Goal: Find specific page/section: Find specific page/section

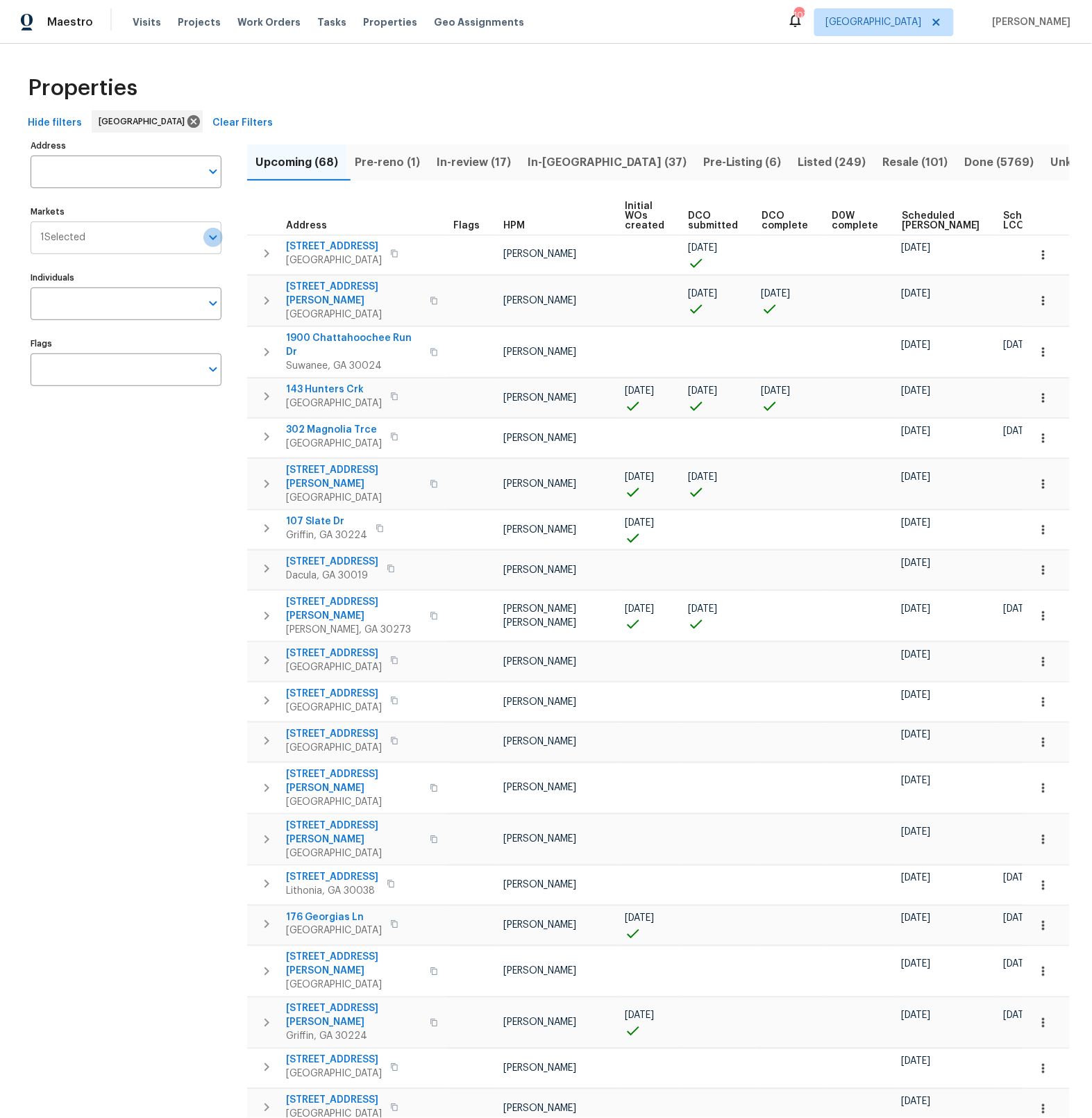
click at [221, 239] on icon "Open" at bounding box center [213, 237] width 16 height 16
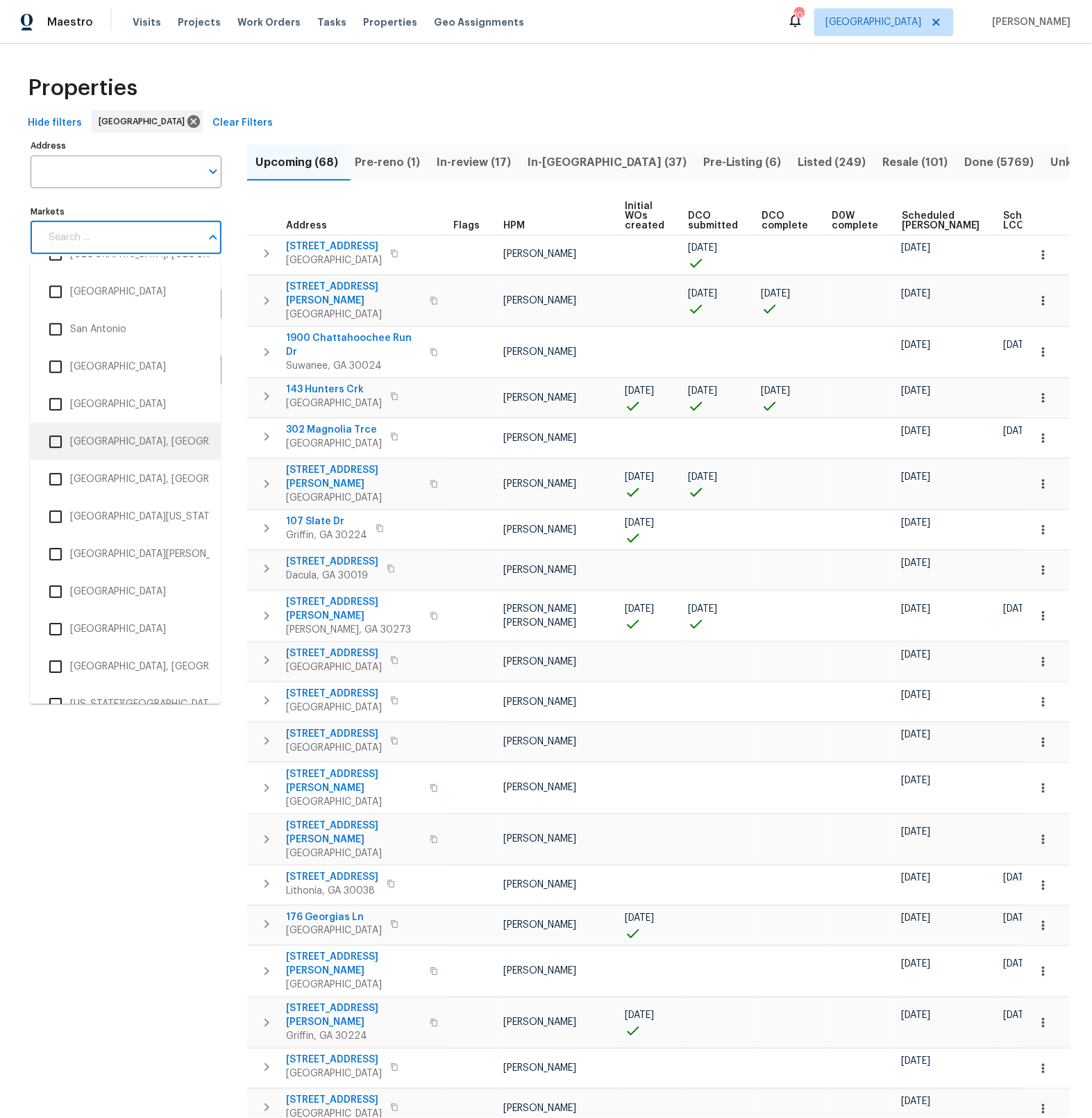
scroll to position [2597, 0]
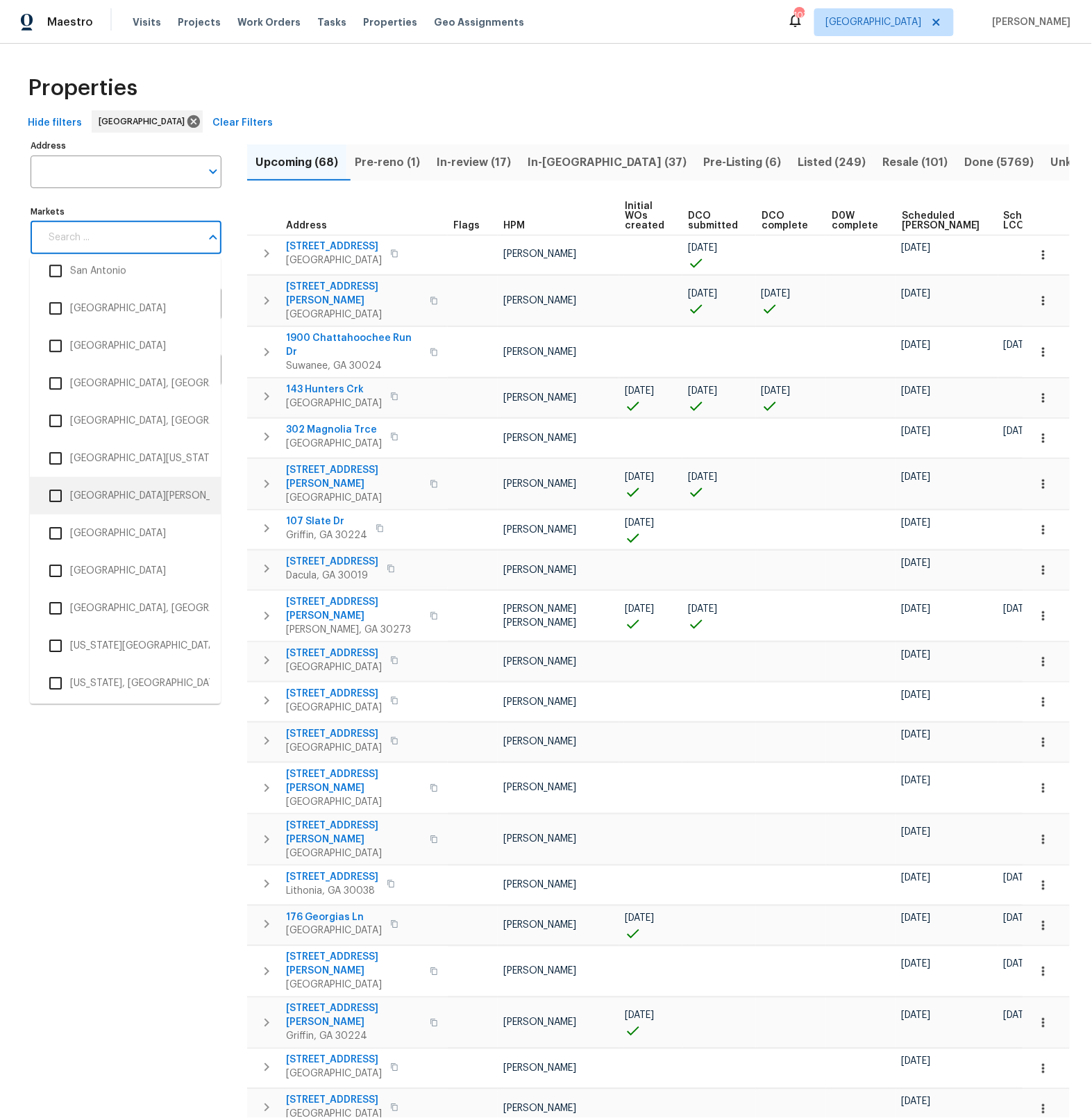
click at [58, 494] on input "checkbox" at bounding box center [55, 496] width 29 height 29
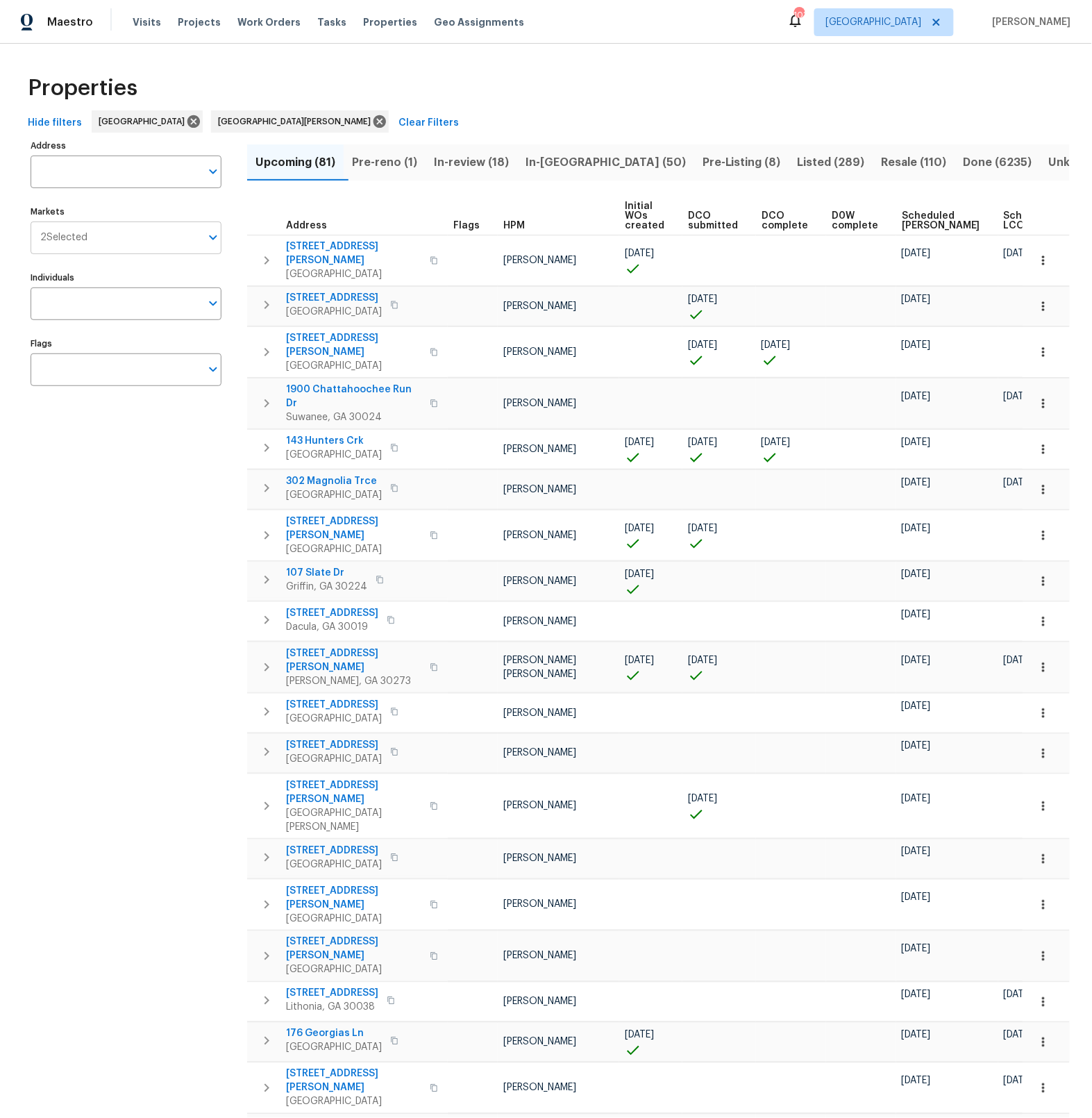
click at [217, 244] on icon "Open" at bounding box center [213, 237] width 16 height 16
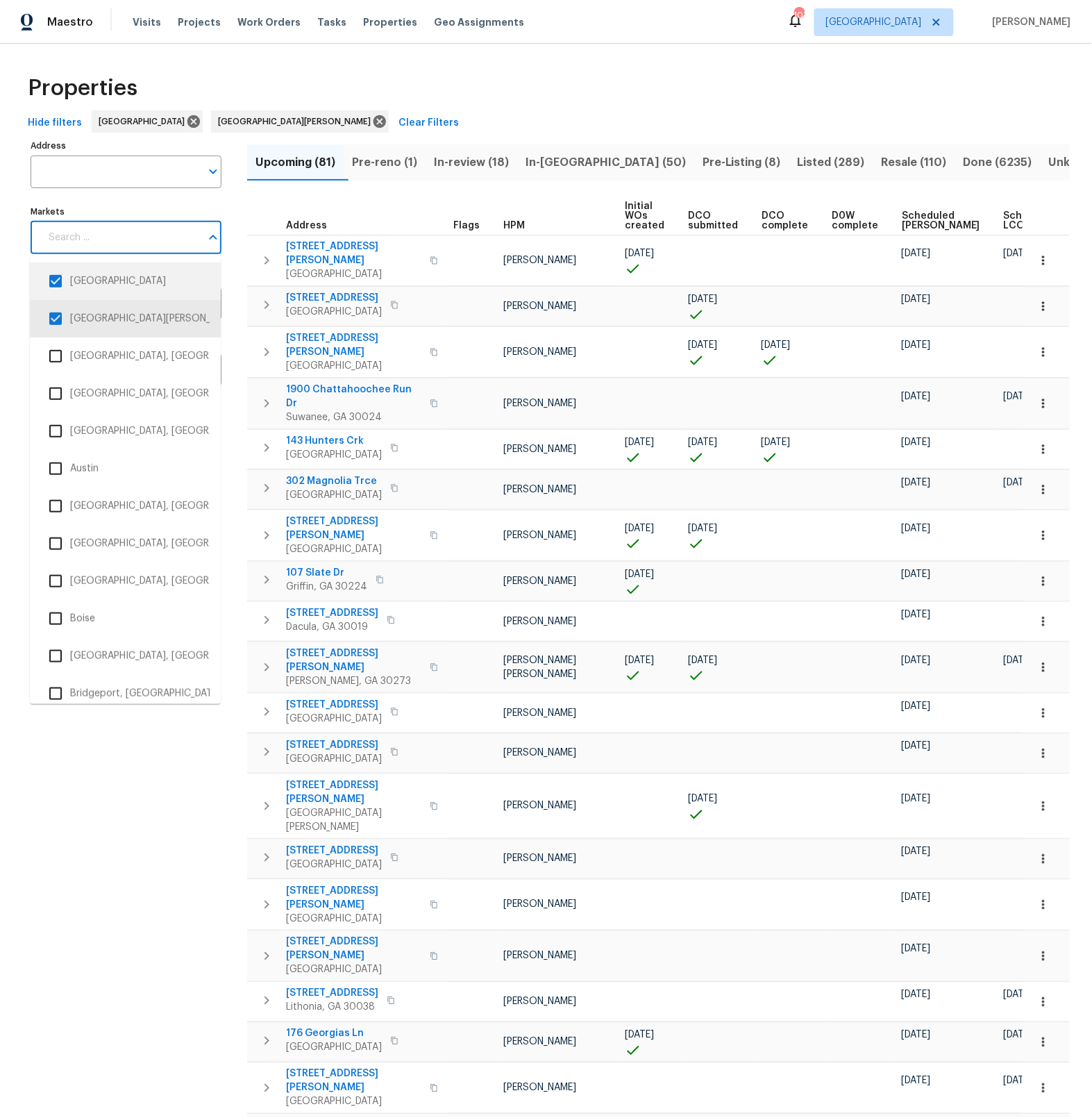
click at [56, 285] on input "checkbox" at bounding box center [55, 281] width 29 height 29
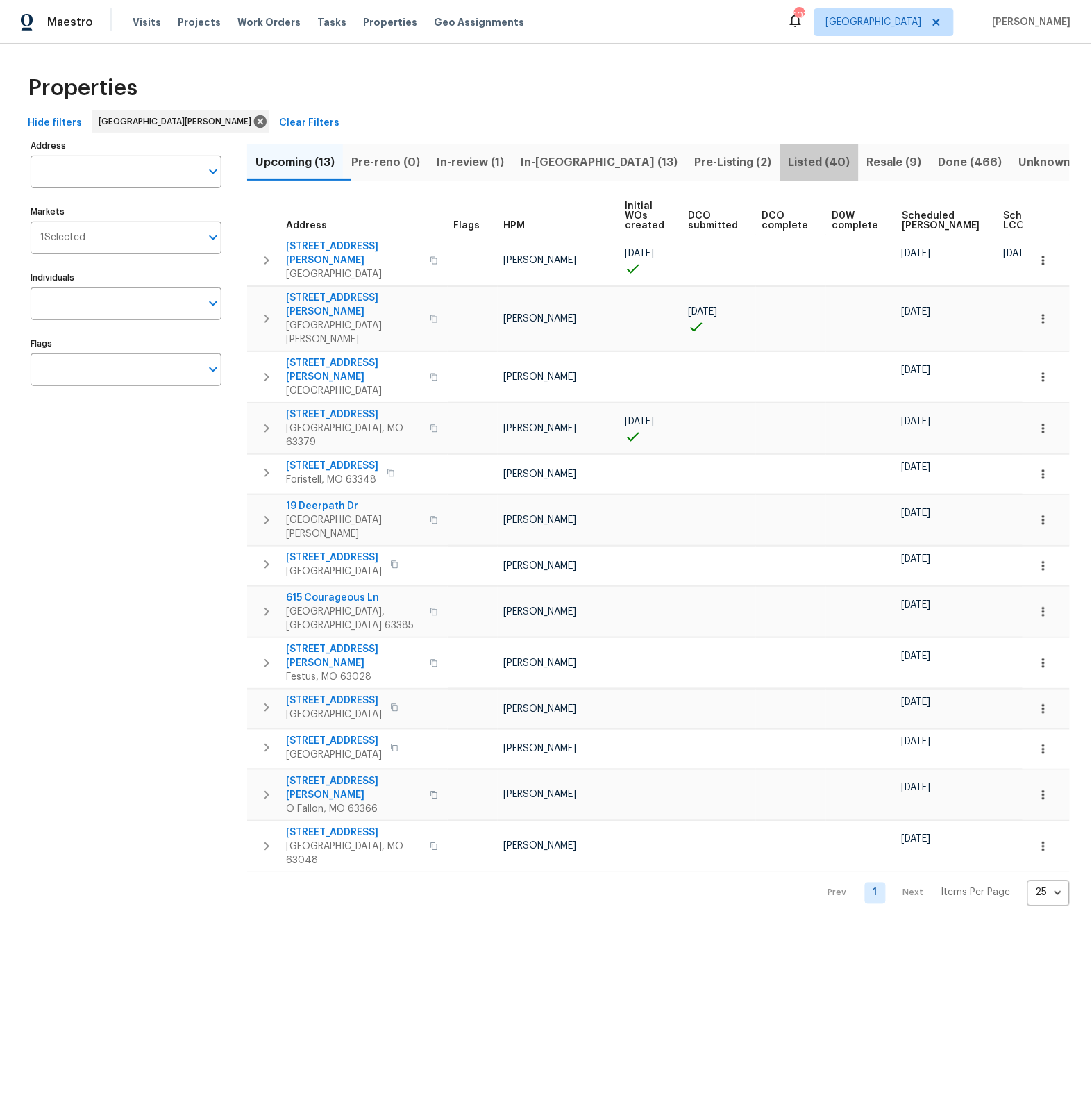
click at [789, 165] on span "Listed (40)" at bounding box center [820, 162] width 62 height 19
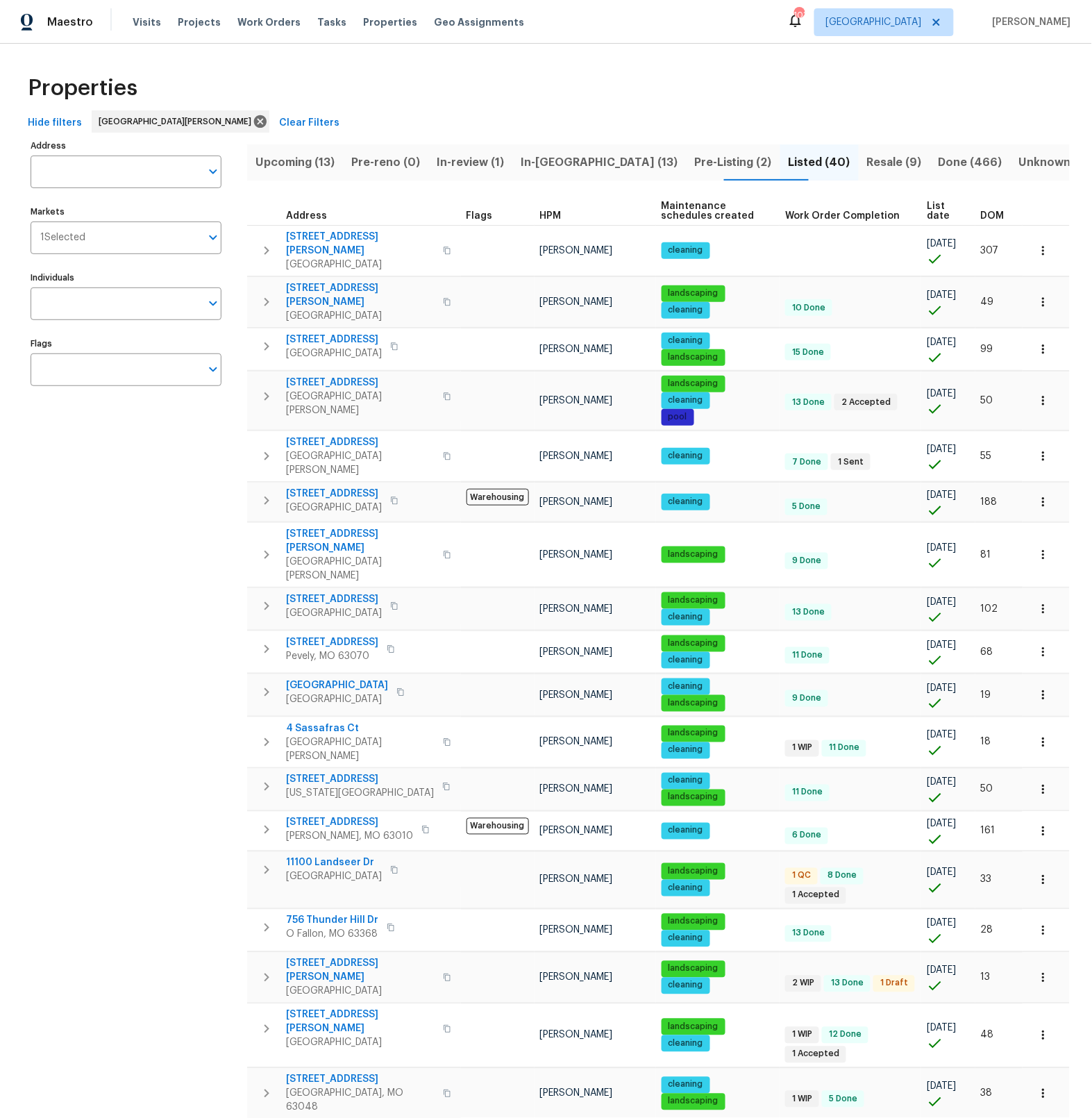
click at [1007, 215] on div "DOM" at bounding box center [999, 216] width 36 height 10
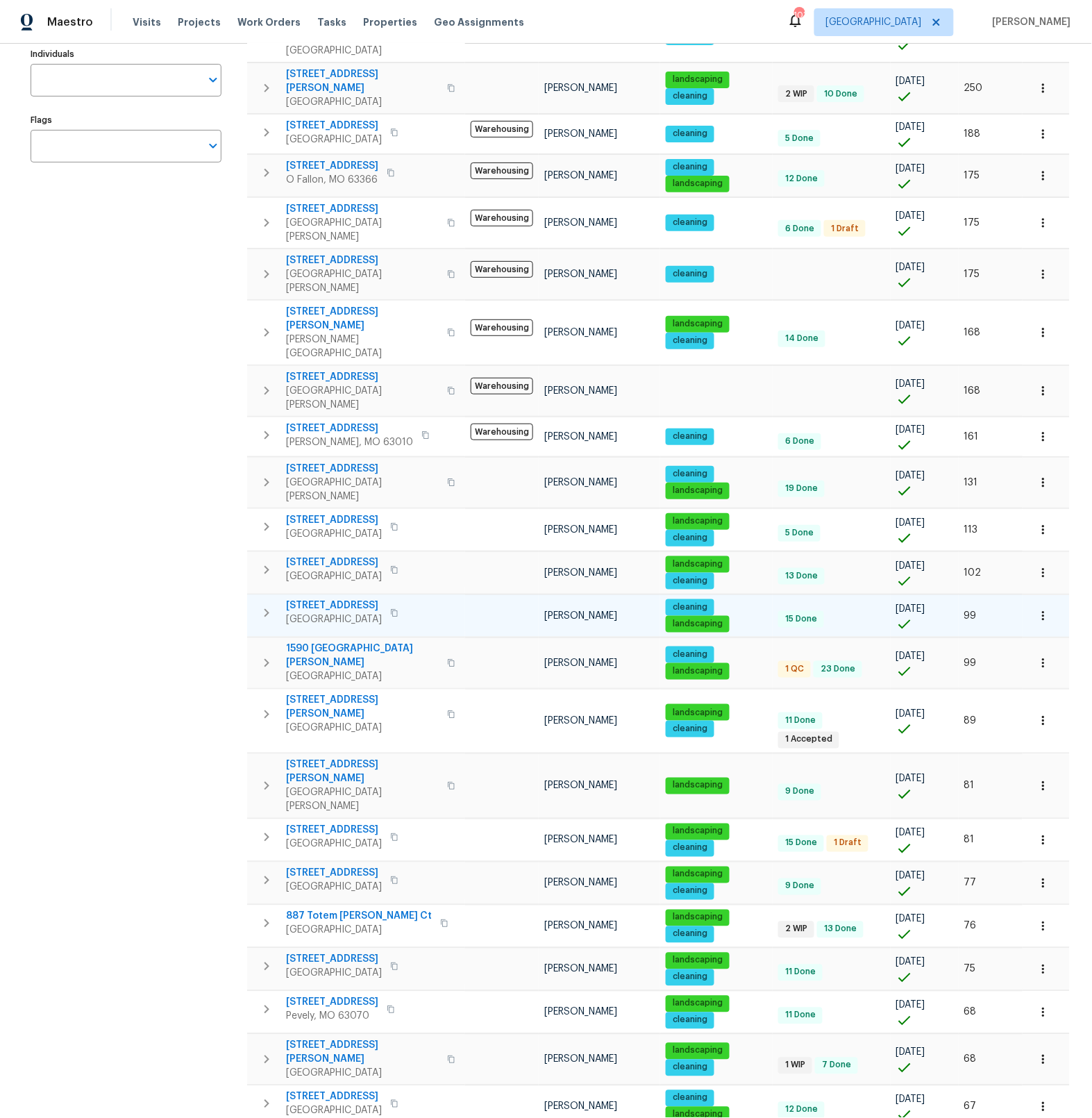
scroll to position [227, 0]
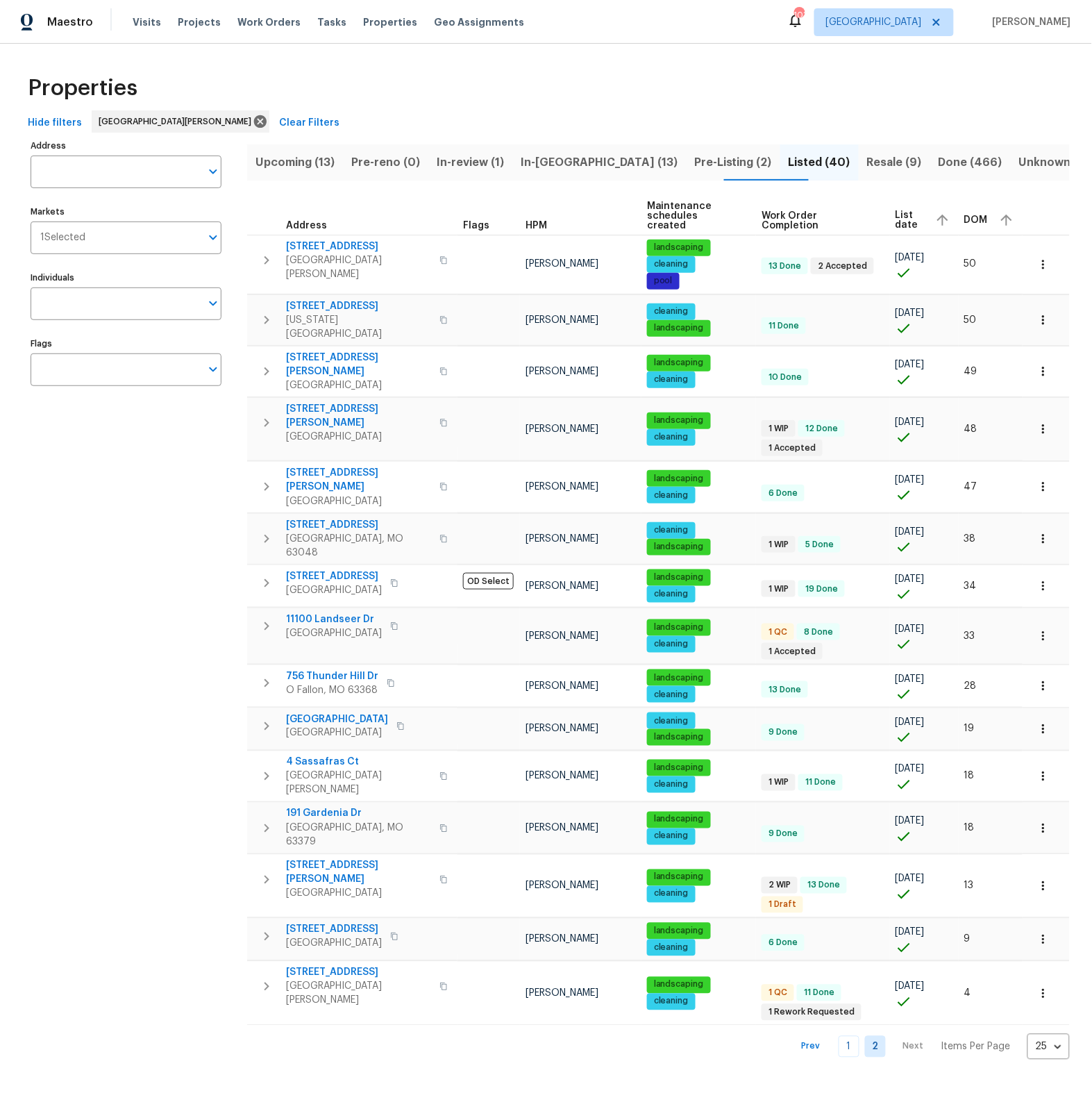
click at [867, 162] on span "Resale (9)" at bounding box center [894, 162] width 54 height 19
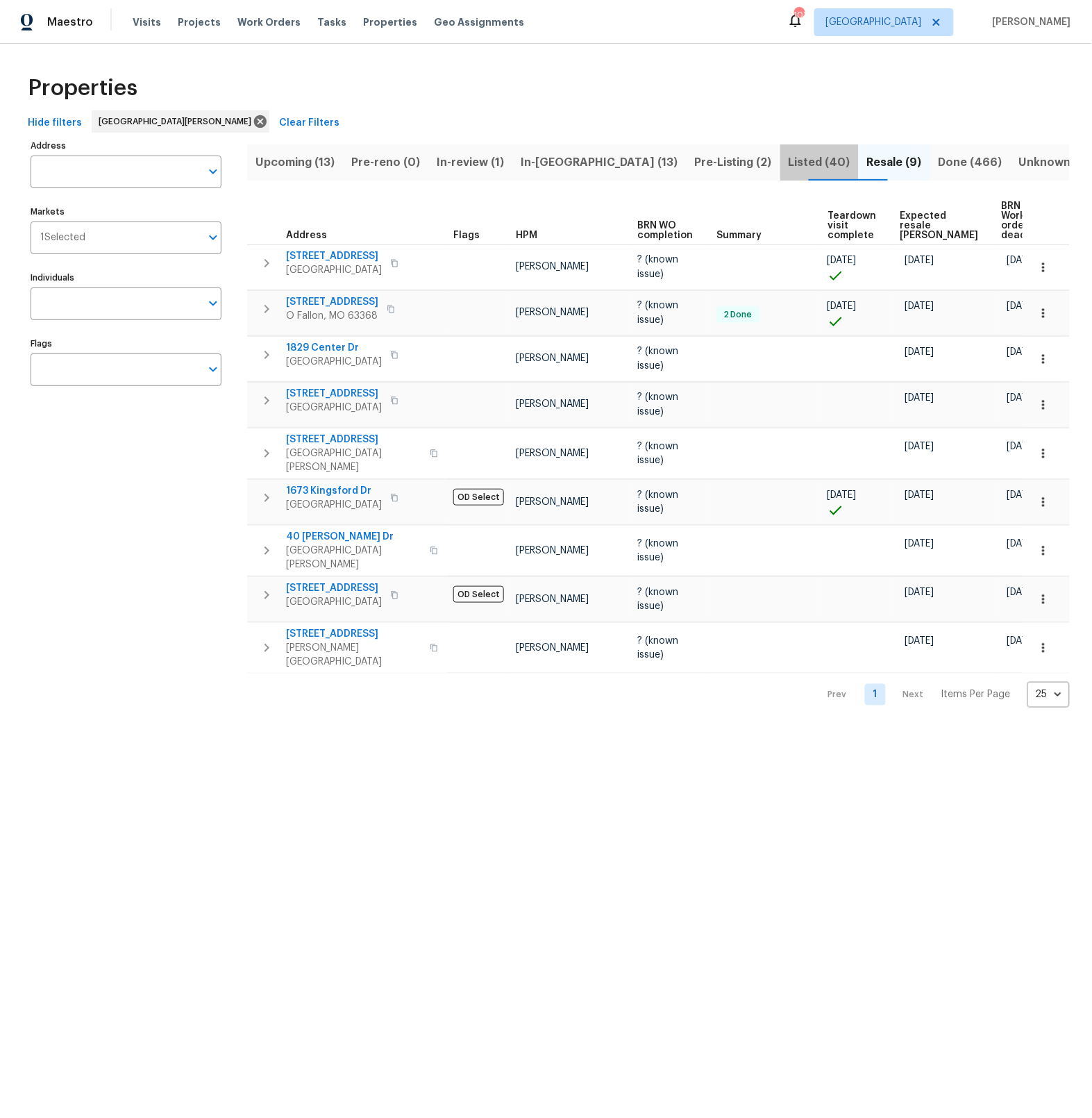
click at [789, 161] on span "Listed (40)" at bounding box center [820, 162] width 62 height 19
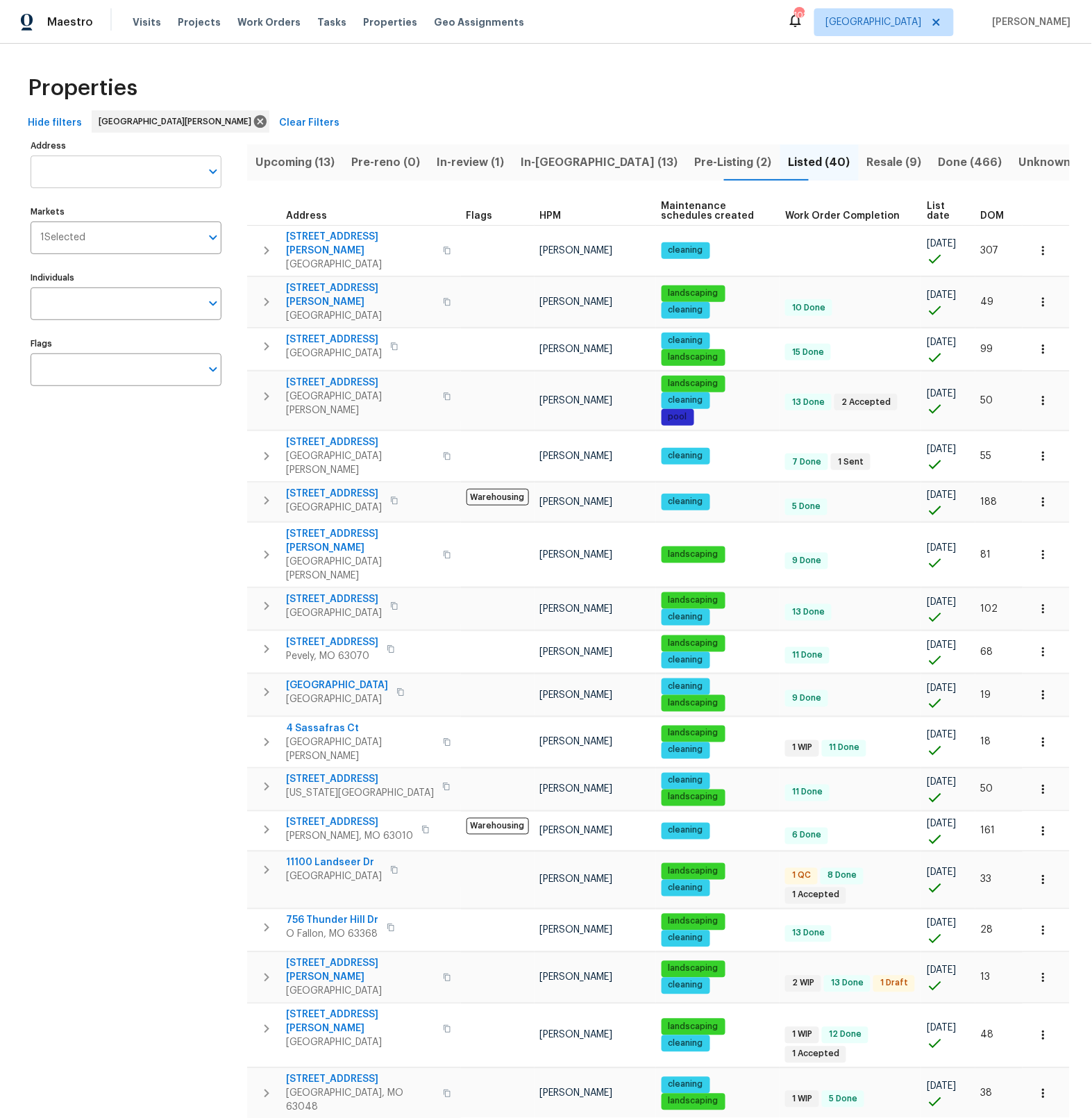
click at [77, 173] on input "Address" at bounding box center [115, 172] width 170 height 33
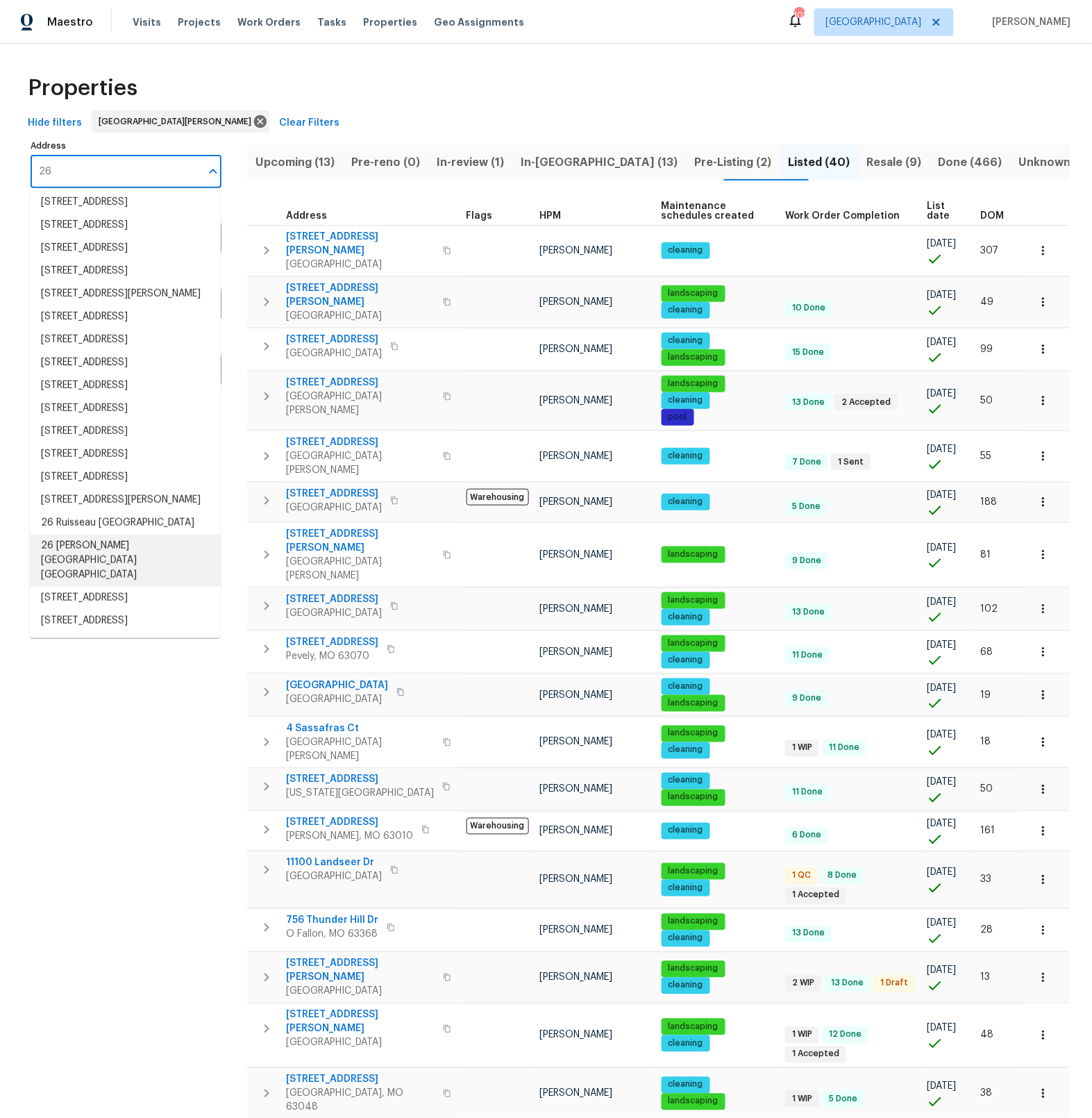
scroll to position [182, 0]
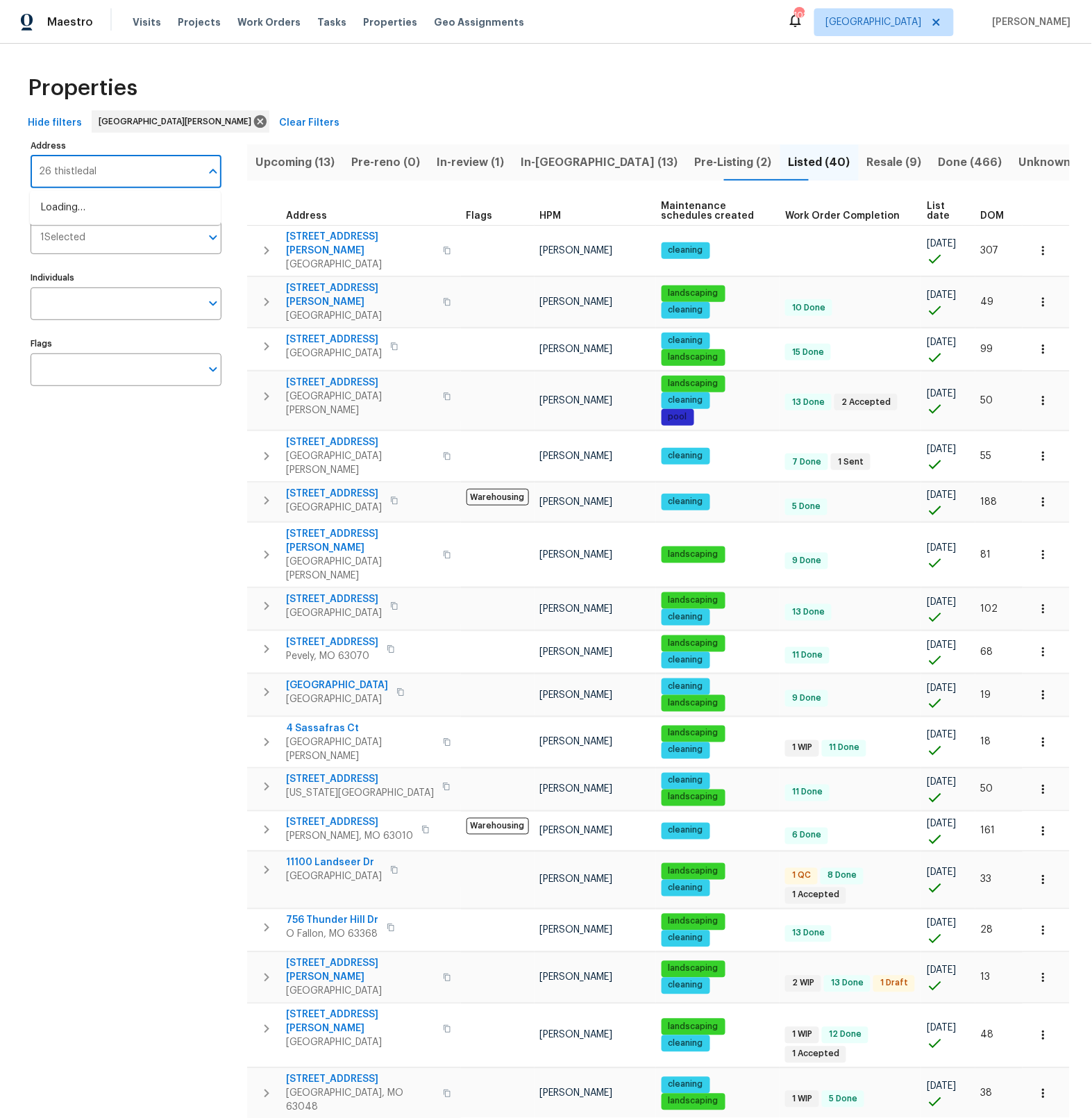
type input "26 thistledale"
click at [108, 210] on li "[STREET_ADDRESS][PERSON_NAME]" at bounding box center [125, 208] width 191 height 23
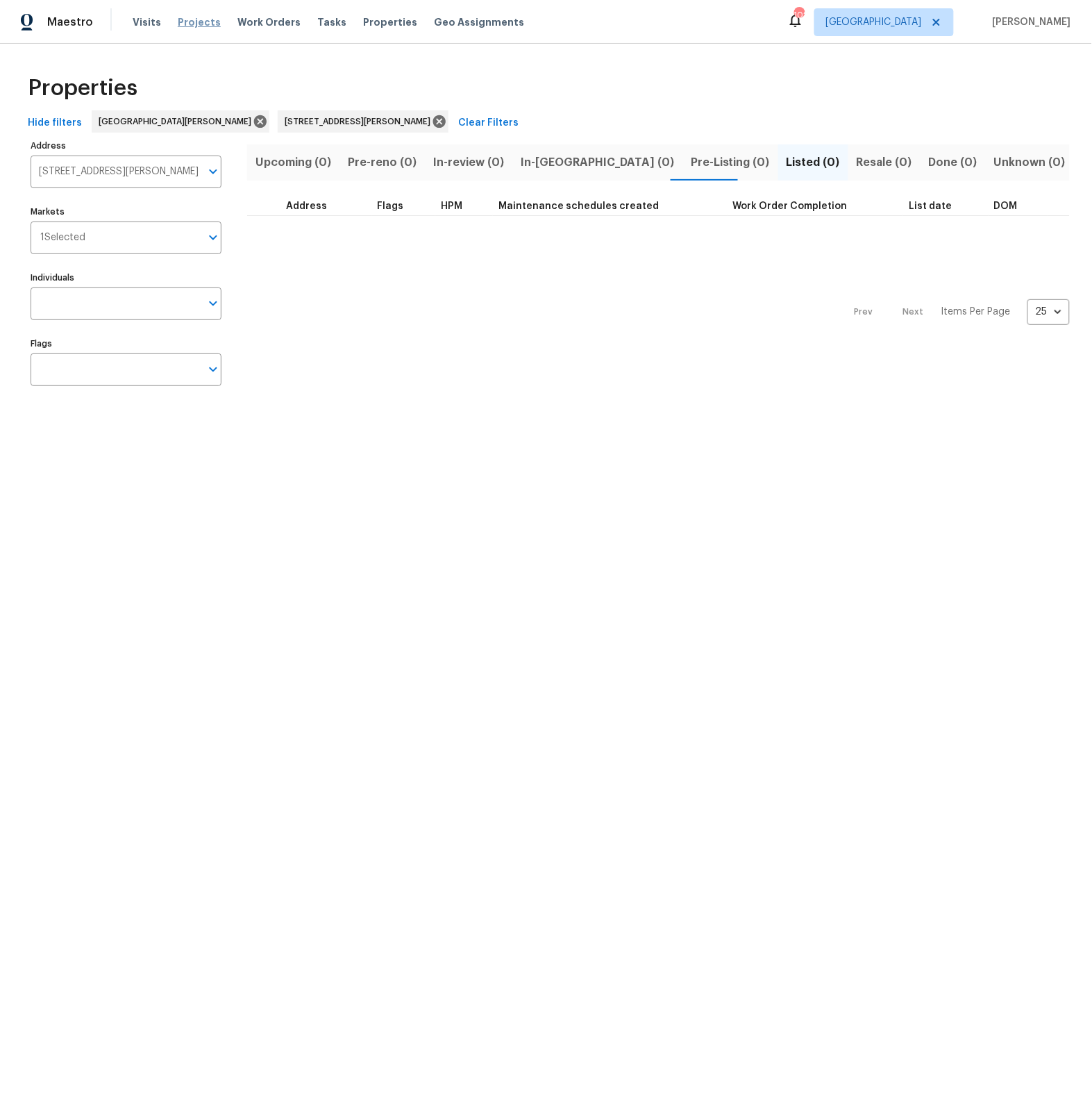
click at [194, 27] on span "Projects" at bounding box center [199, 22] width 43 height 14
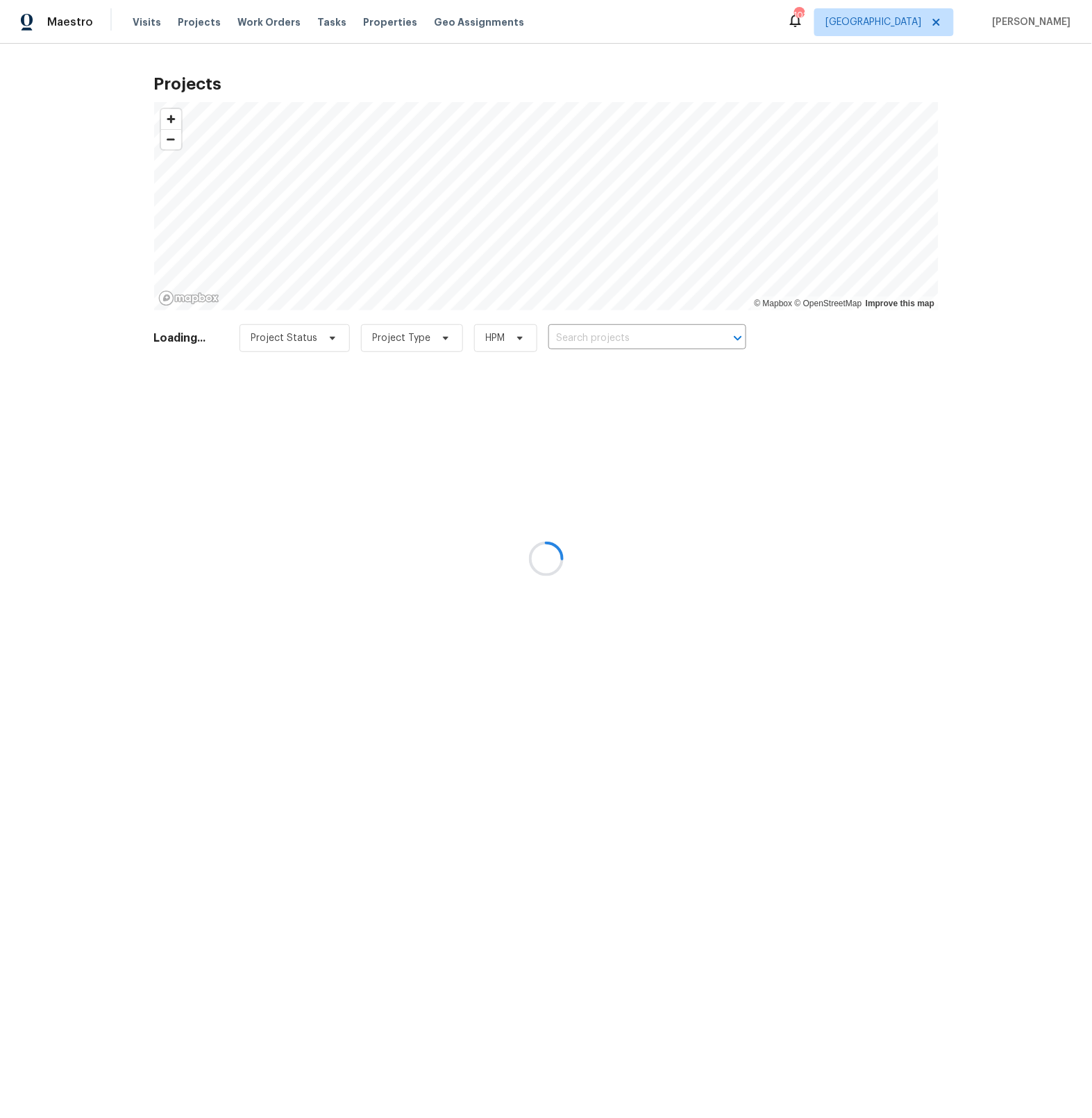
click at [571, 344] on div at bounding box center [546, 559] width 1092 height 1118
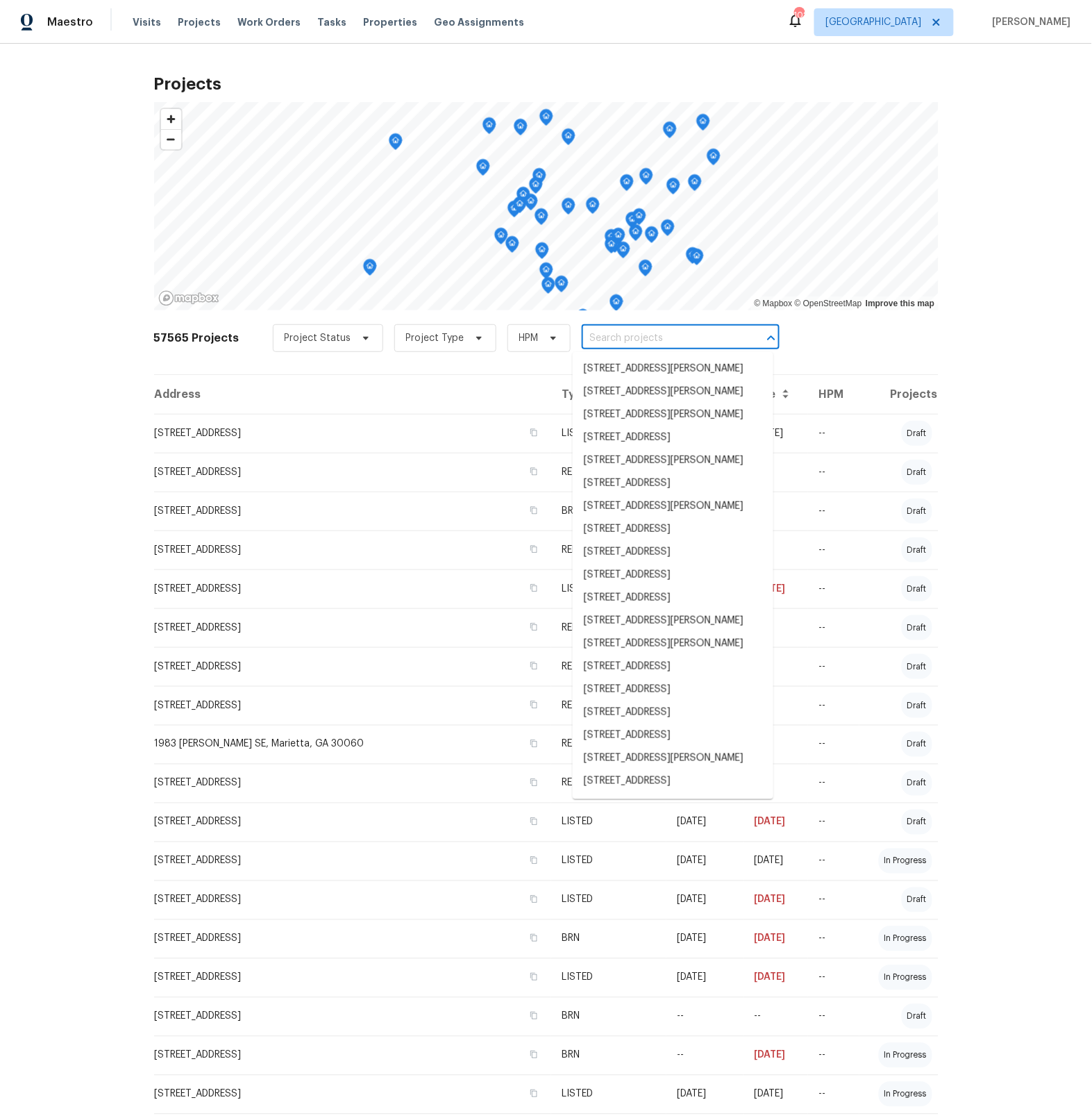
click at [604, 338] on input "text" at bounding box center [661, 338] width 159 height 22
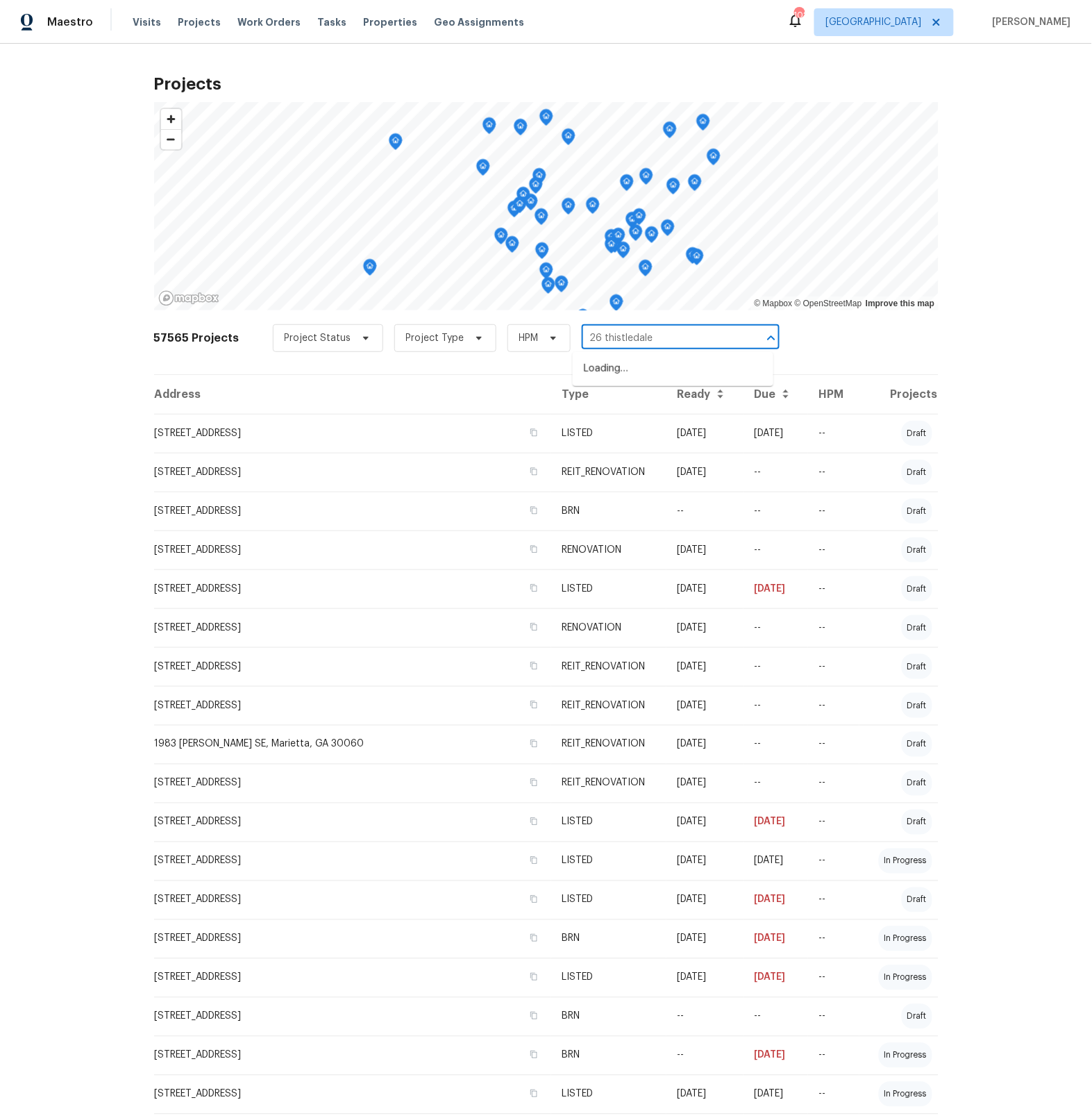
type input "26 thistledale"
